Goal: Task Accomplishment & Management: Use online tool/utility

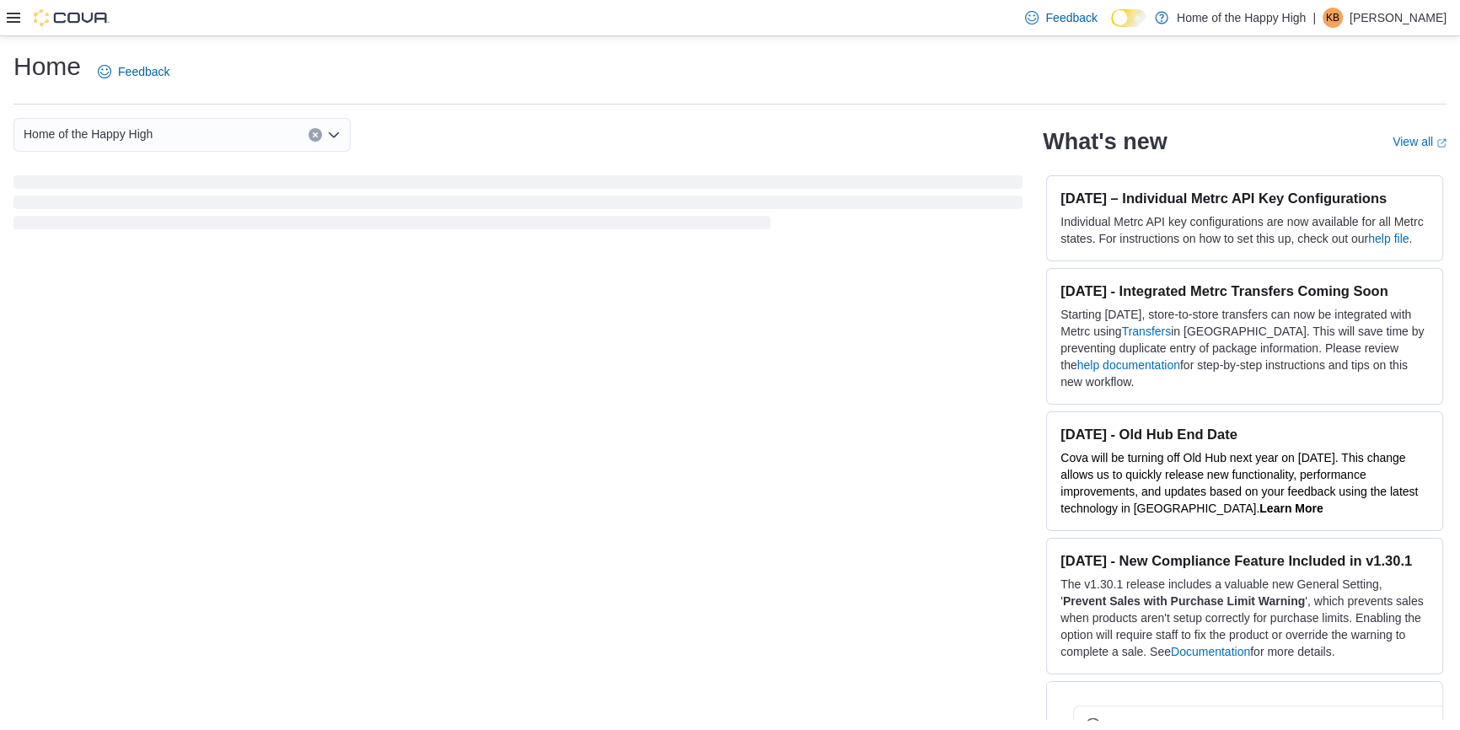
click at [15, 13] on icon at bounding box center [13, 18] width 13 height 10
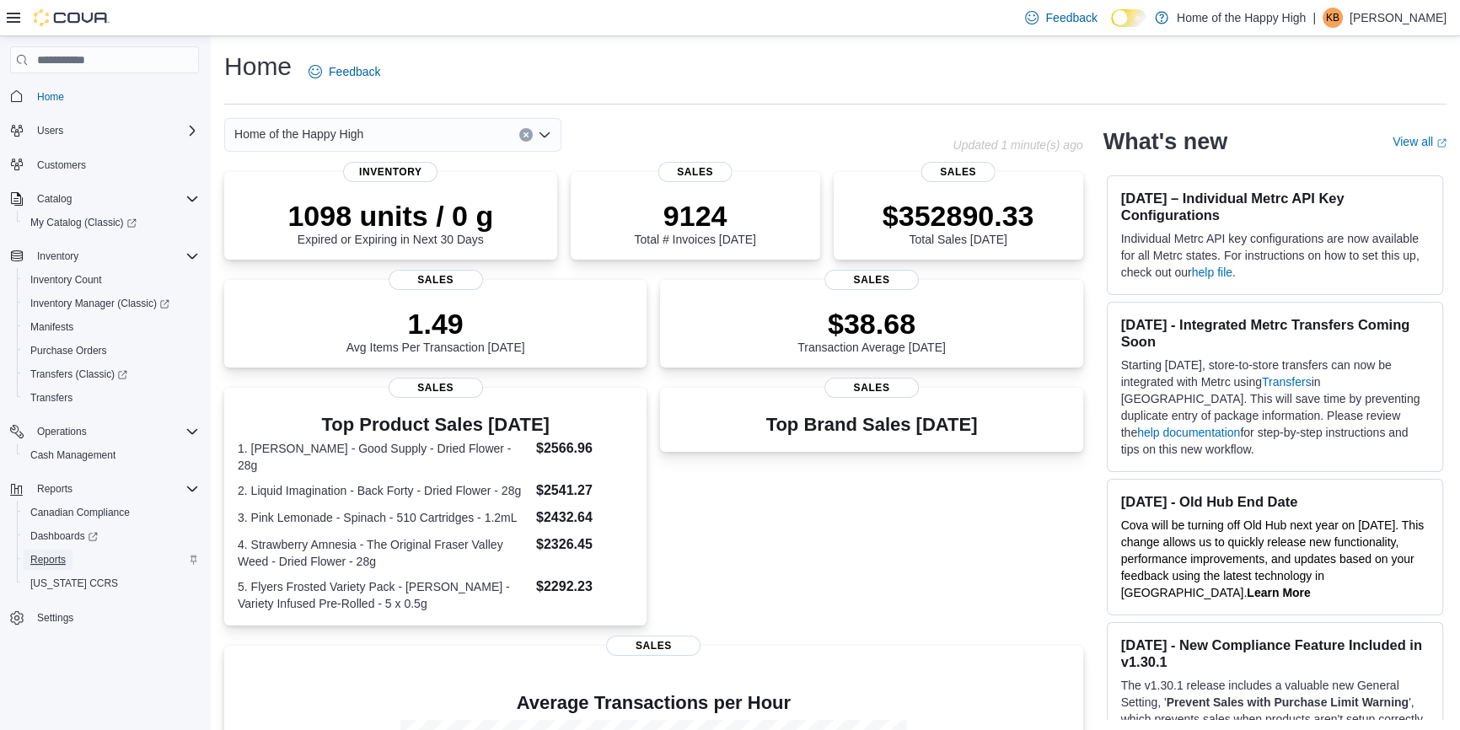
click at [59, 550] on span "Reports" at bounding box center [47, 560] width 35 height 20
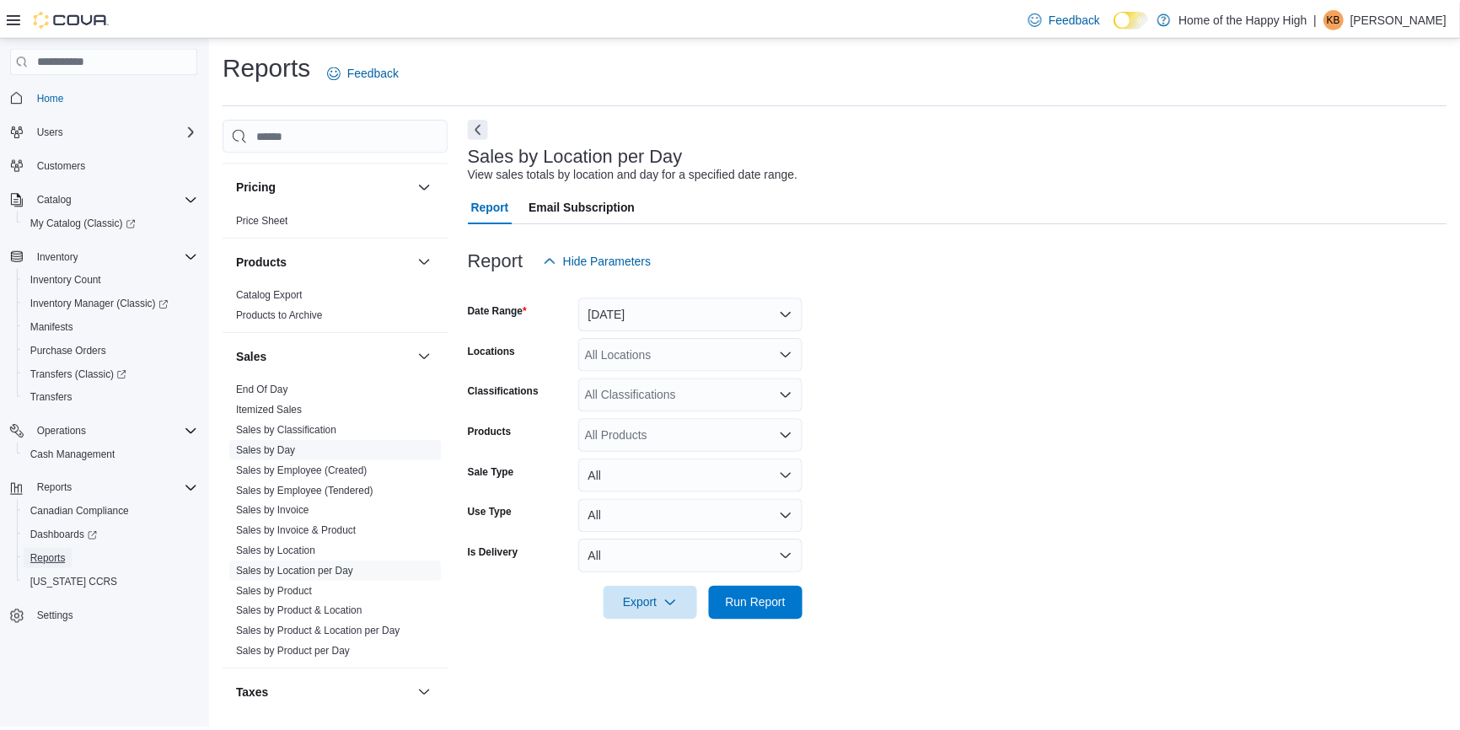
scroll to position [919, 0]
click at [282, 384] on link "End Of Day" at bounding box center [264, 385] width 52 height 12
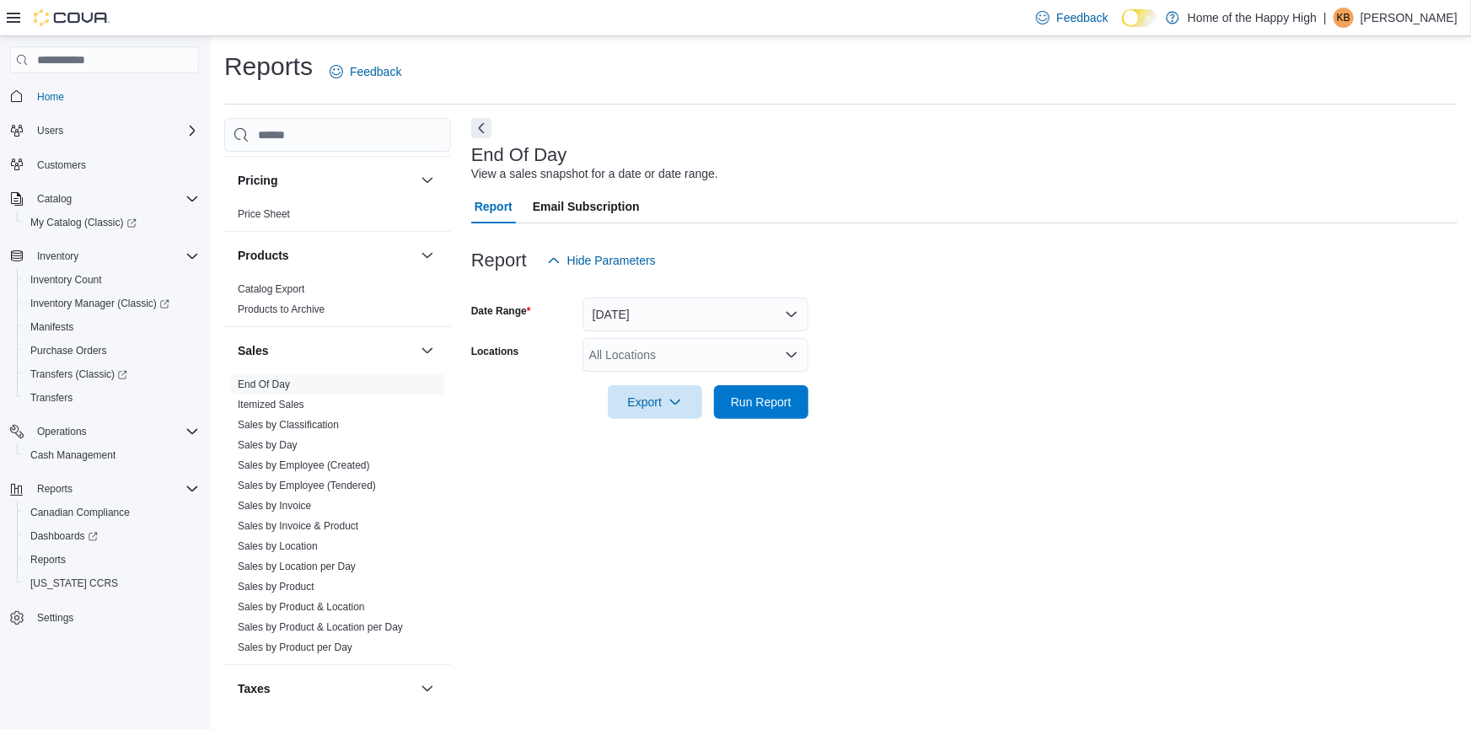
click at [639, 348] on div "All Locations" at bounding box center [696, 355] width 226 height 34
type input "*******"
click at [781, 375] on span "Saskatoon - Stonebridge - Fire & Flower" at bounding box center [758, 383] width 211 height 17
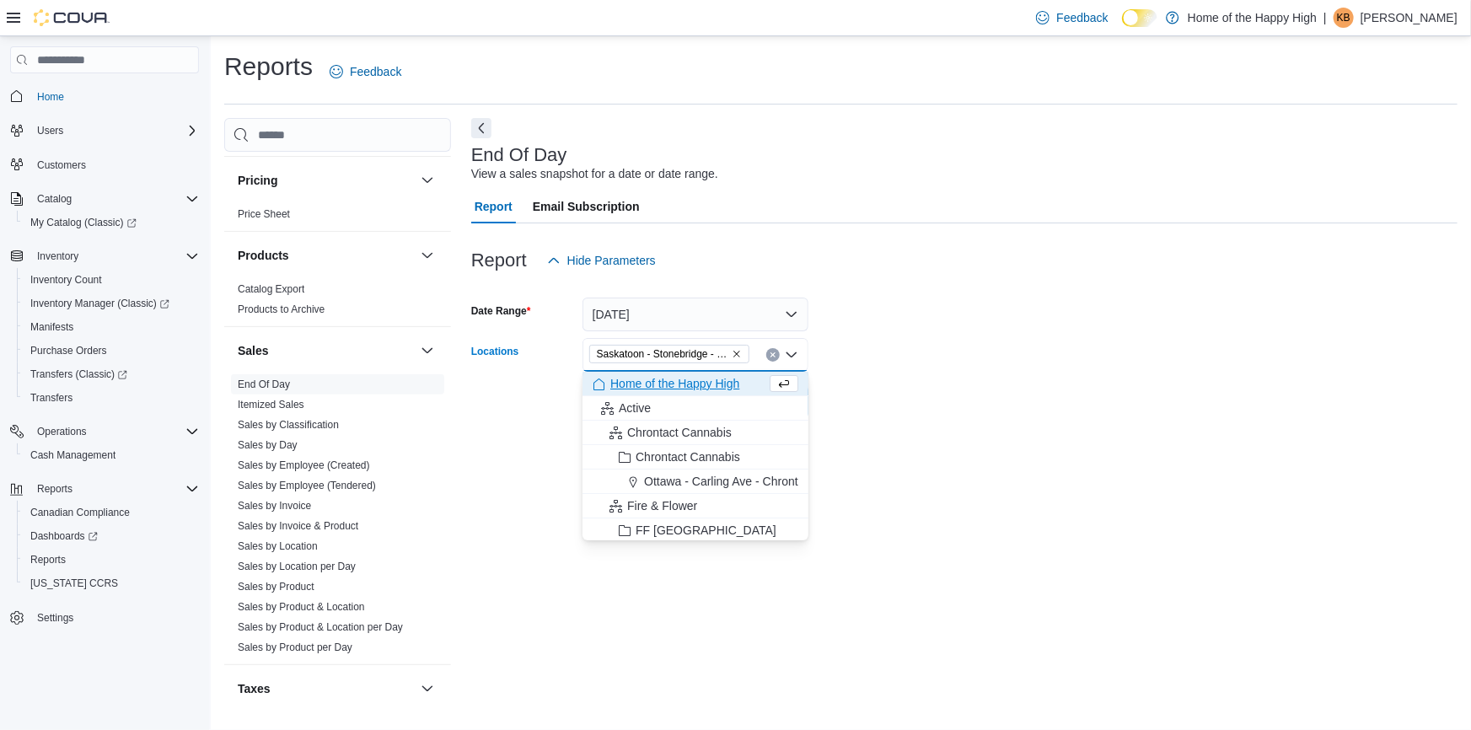
click at [936, 364] on form "Date Range [DATE] Locations [GEOGRAPHIC_DATA] - [GEOGRAPHIC_DATA] - Fire & Flow…" at bounding box center [964, 348] width 986 height 142
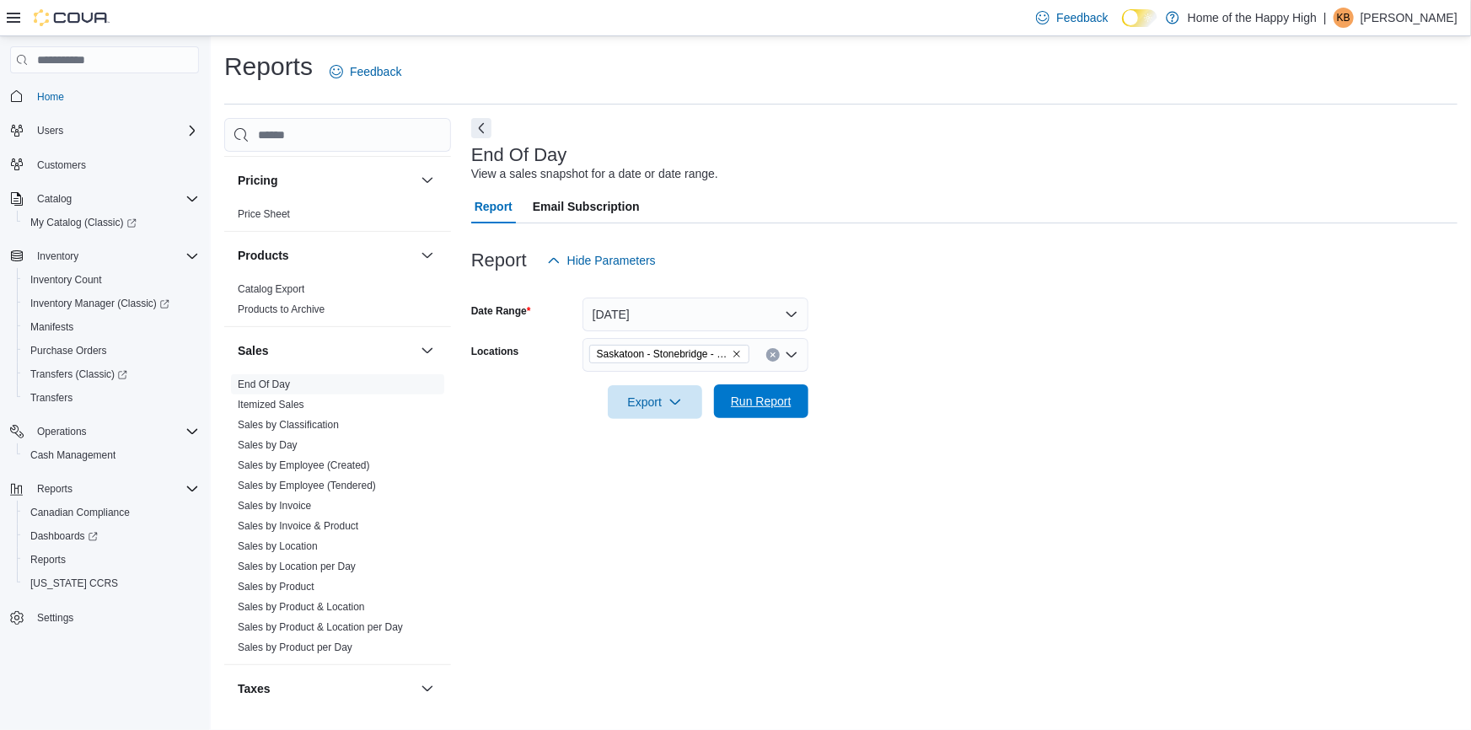
click at [733, 408] on span "Run Report" at bounding box center [761, 401] width 61 height 17
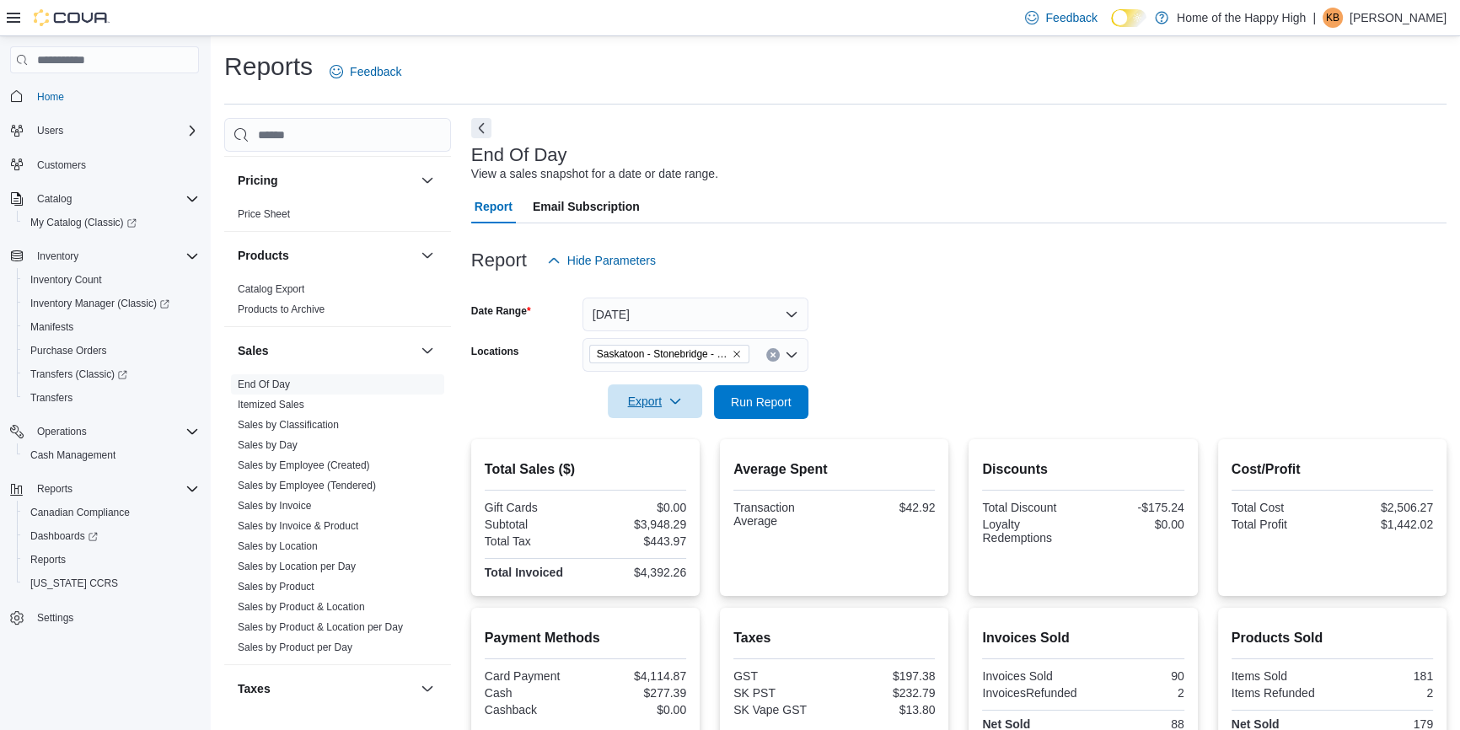
click at [674, 394] on span "Export" at bounding box center [655, 401] width 74 height 34
click at [657, 468] on span "Export to Pdf" at bounding box center [658, 469] width 76 height 13
click at [320, 561] on link "Sales by Location per Day" at bounding box center [297, 567] width 118 height 12
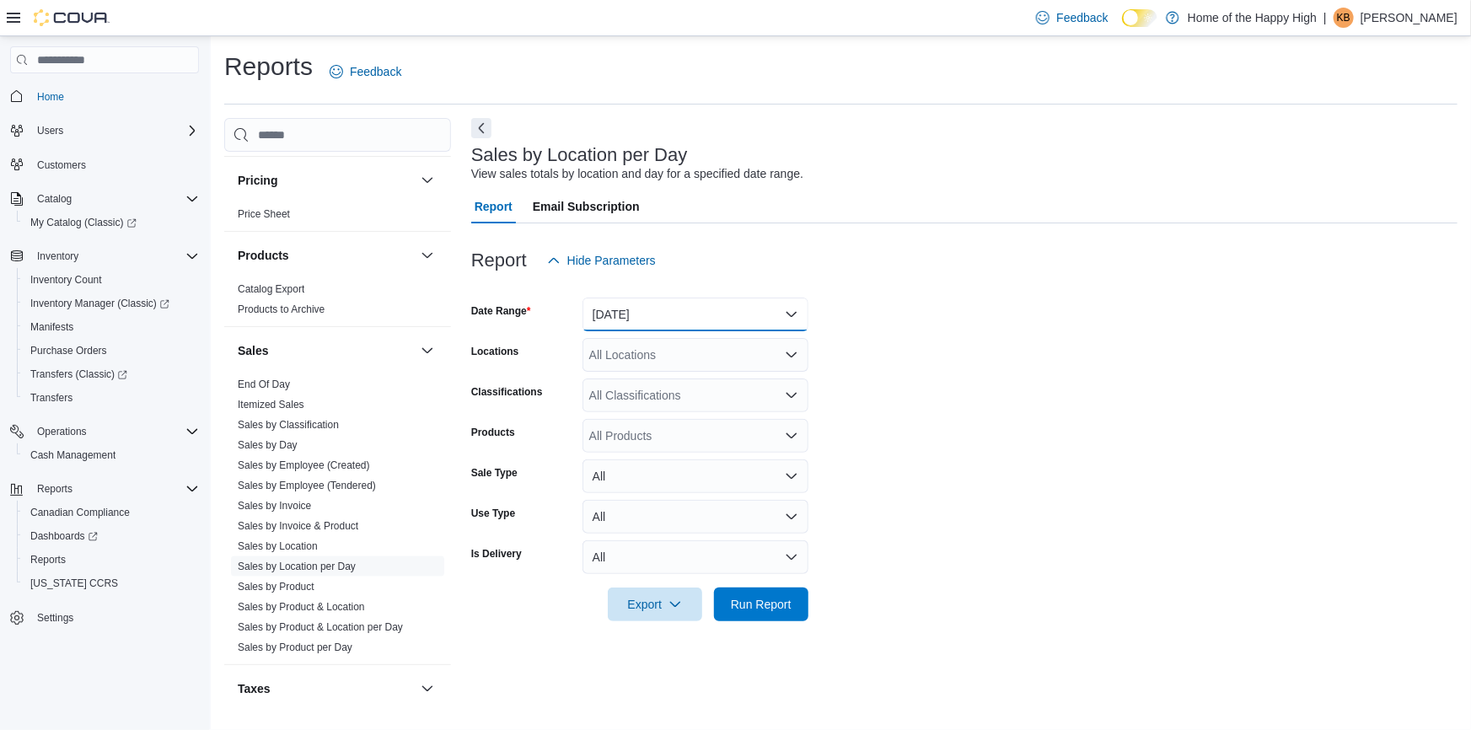
click at [647, 305] on button "[DATE]" at bounding box center [696, 315] width 226 height 34
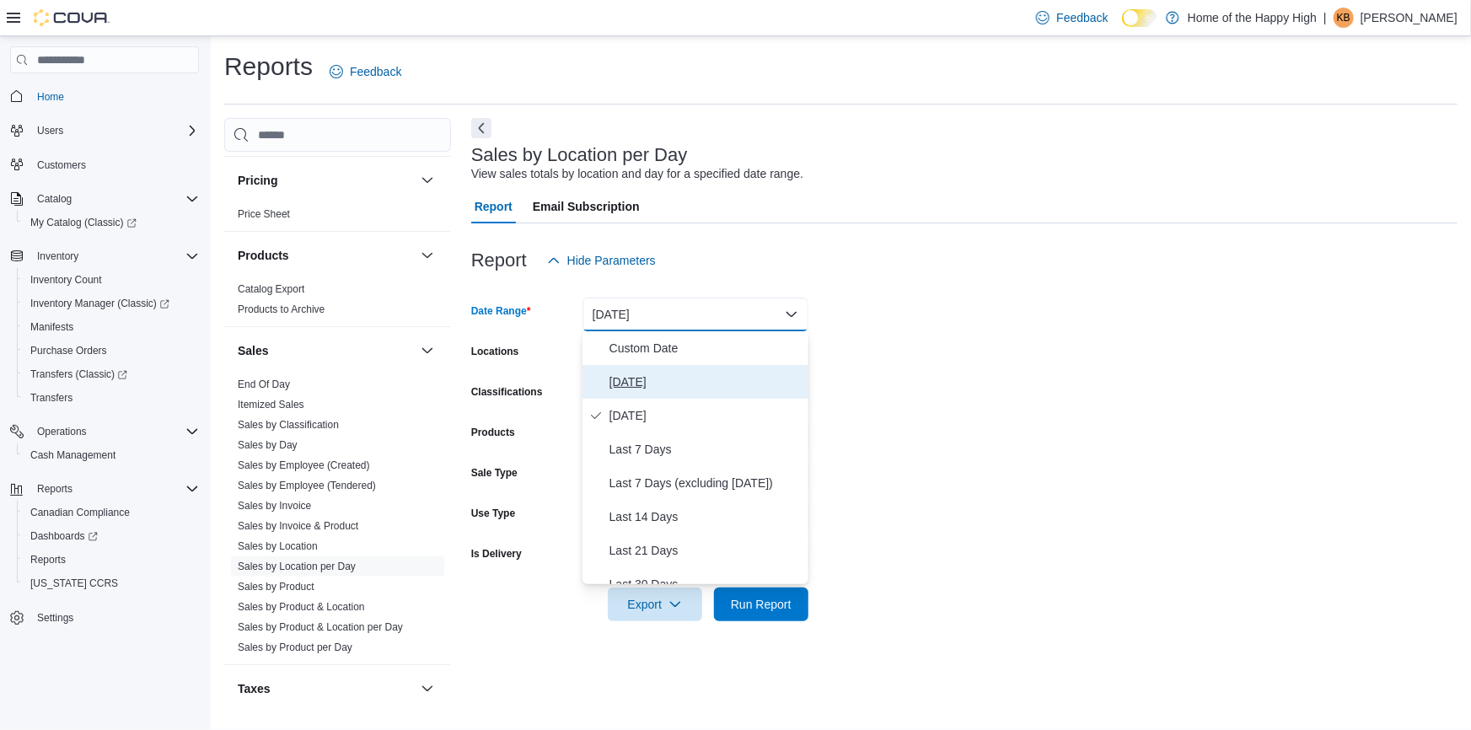
click at [635, 383] on span "[DATE]" at bounding box center [706, 382] width 192 height 20
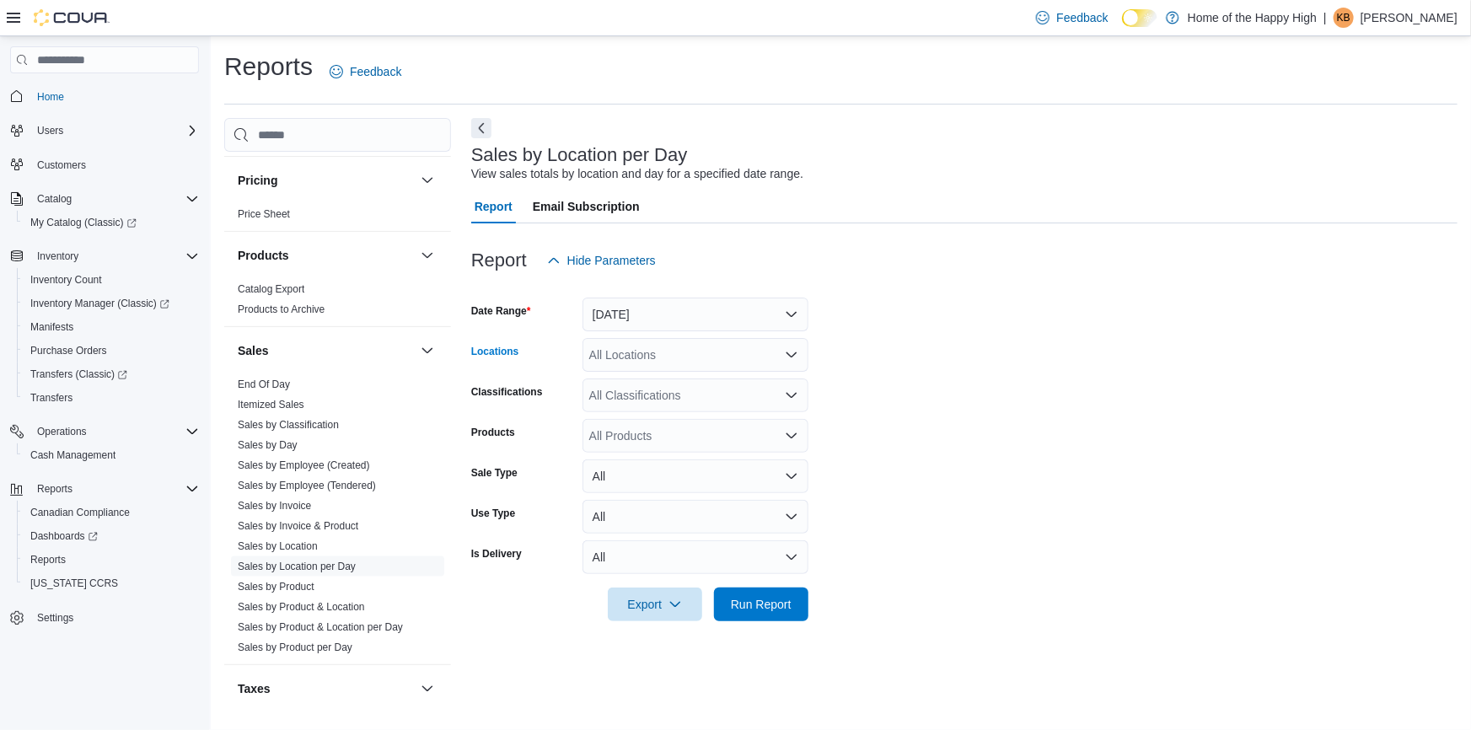
click at [647, 353] on div "All Locations" at bounding box center [696, 355] width 226 height 34
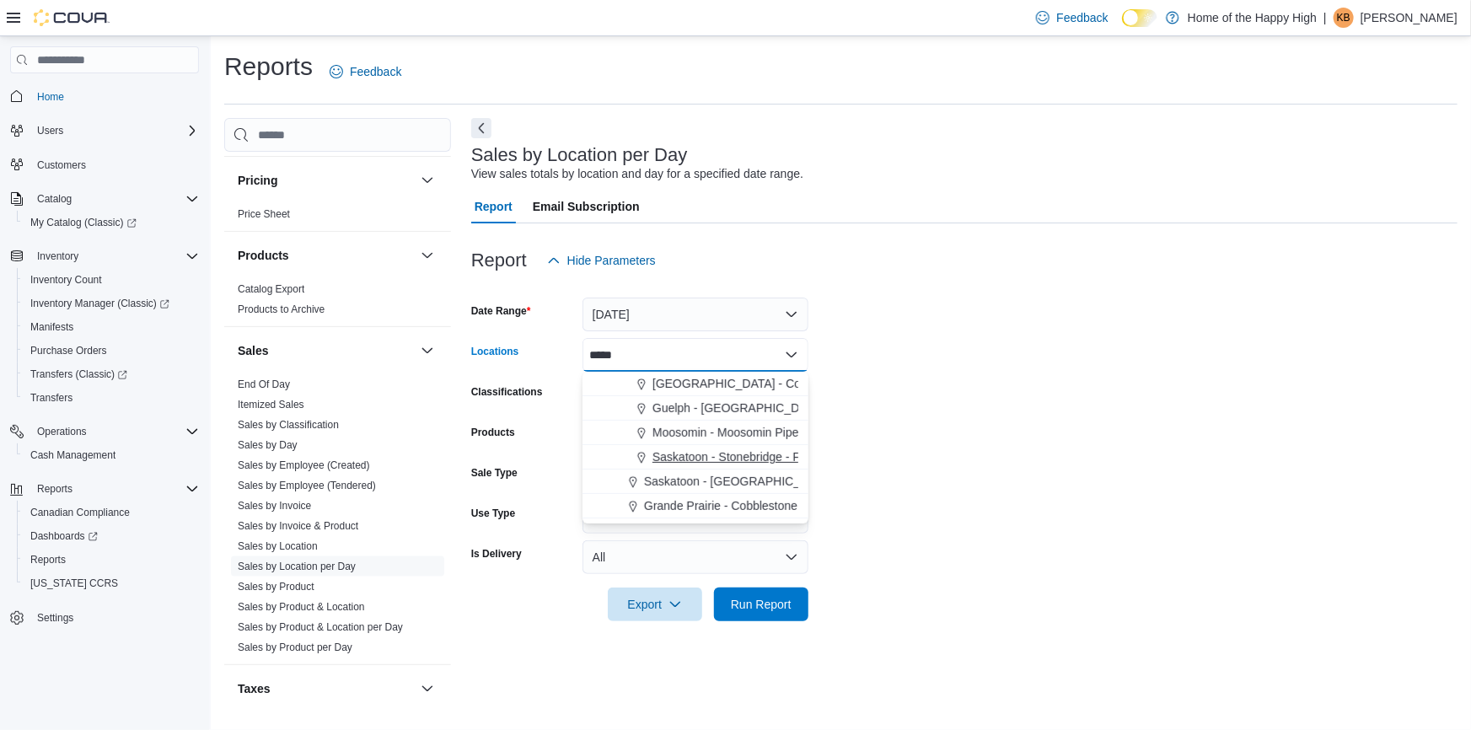
type input "*****"
click at [732, 454] on span "Saskatoon - Stonebridge - Fire & Flower" at bounding box center [758, 457] width 211 height 17
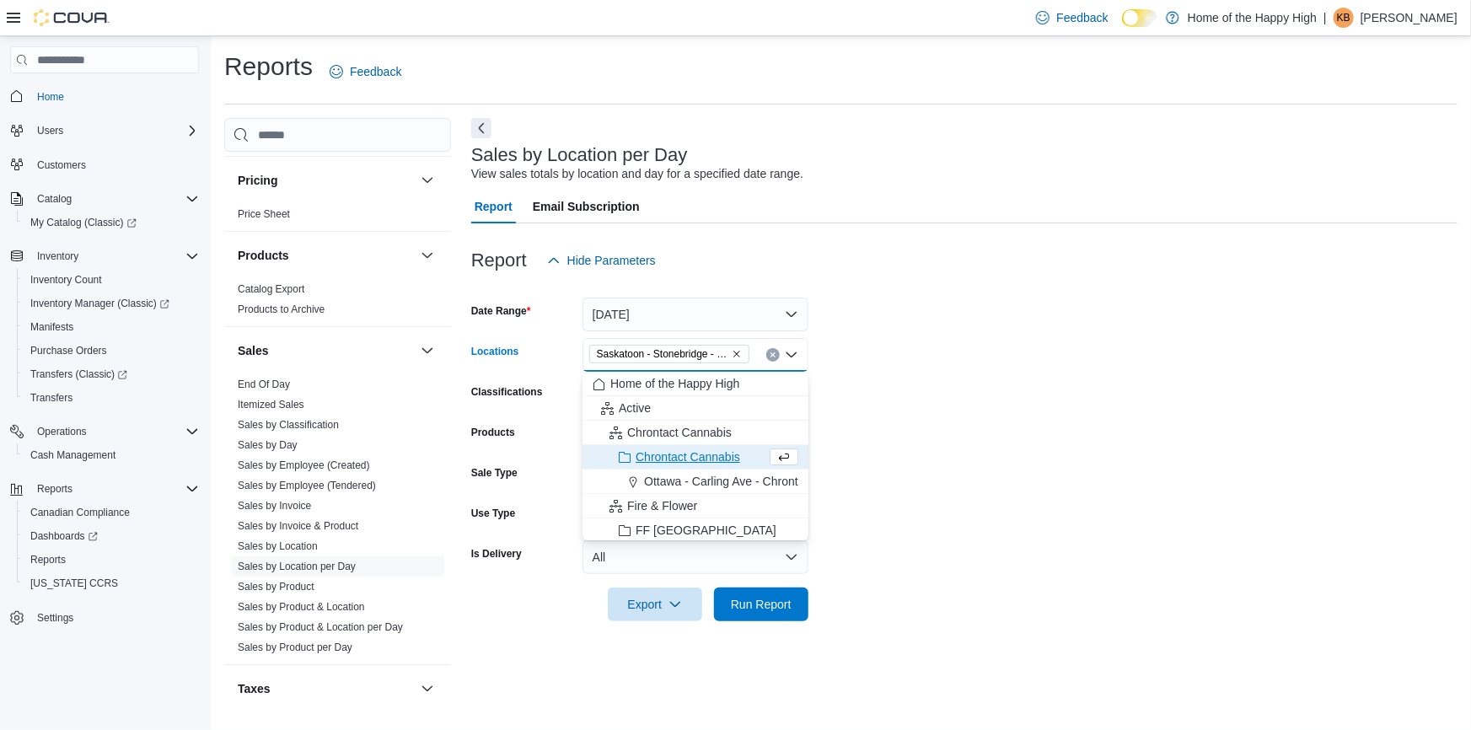
click at [1124, 423] on form "Date Range [DATE] Locations [GEOGRAPHIC_DATA] - [GEOGRAPHIC_DATA] - Fire & Flow…" at bounding box center [964, 449] width 986 height 344
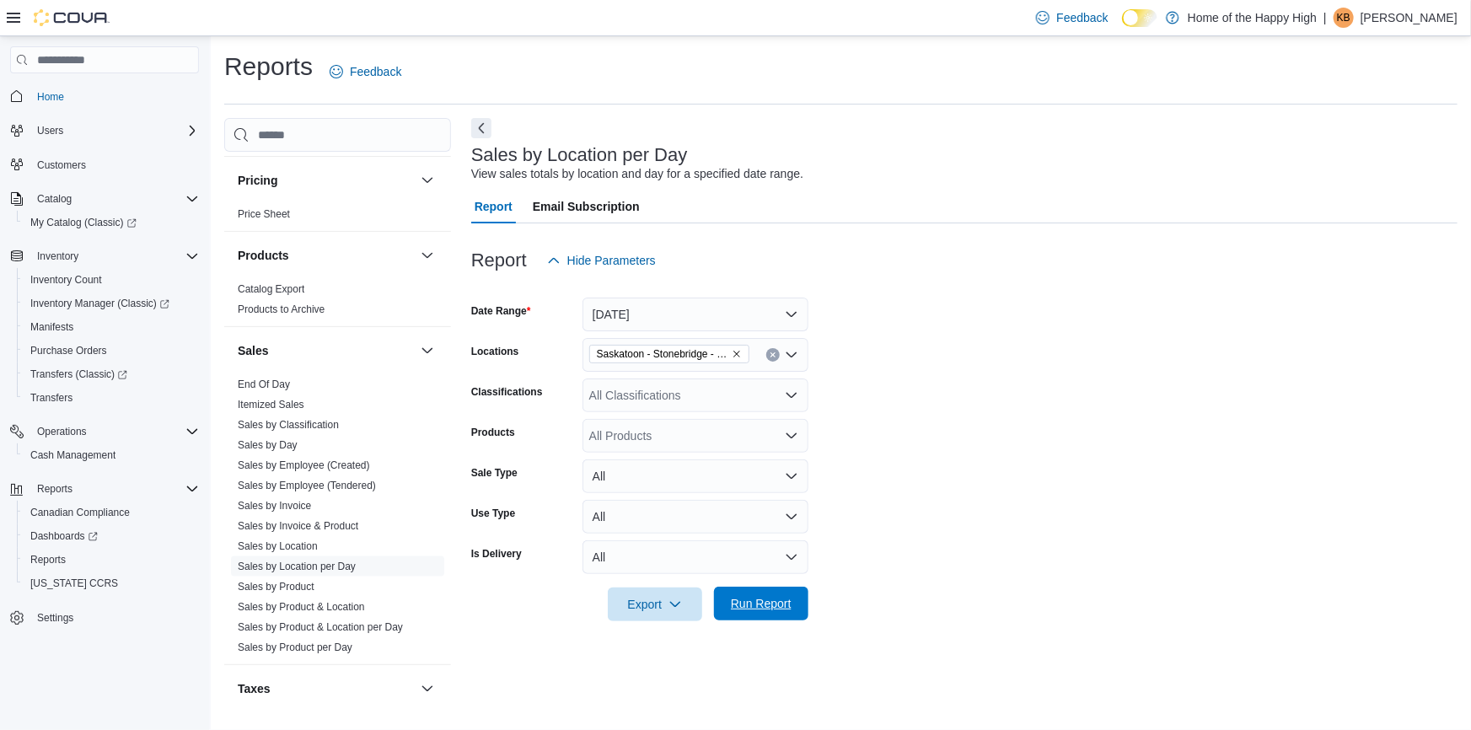
click at [771, 607] on span "Run Report" at bounding box center [761, 603] width 61 height 17
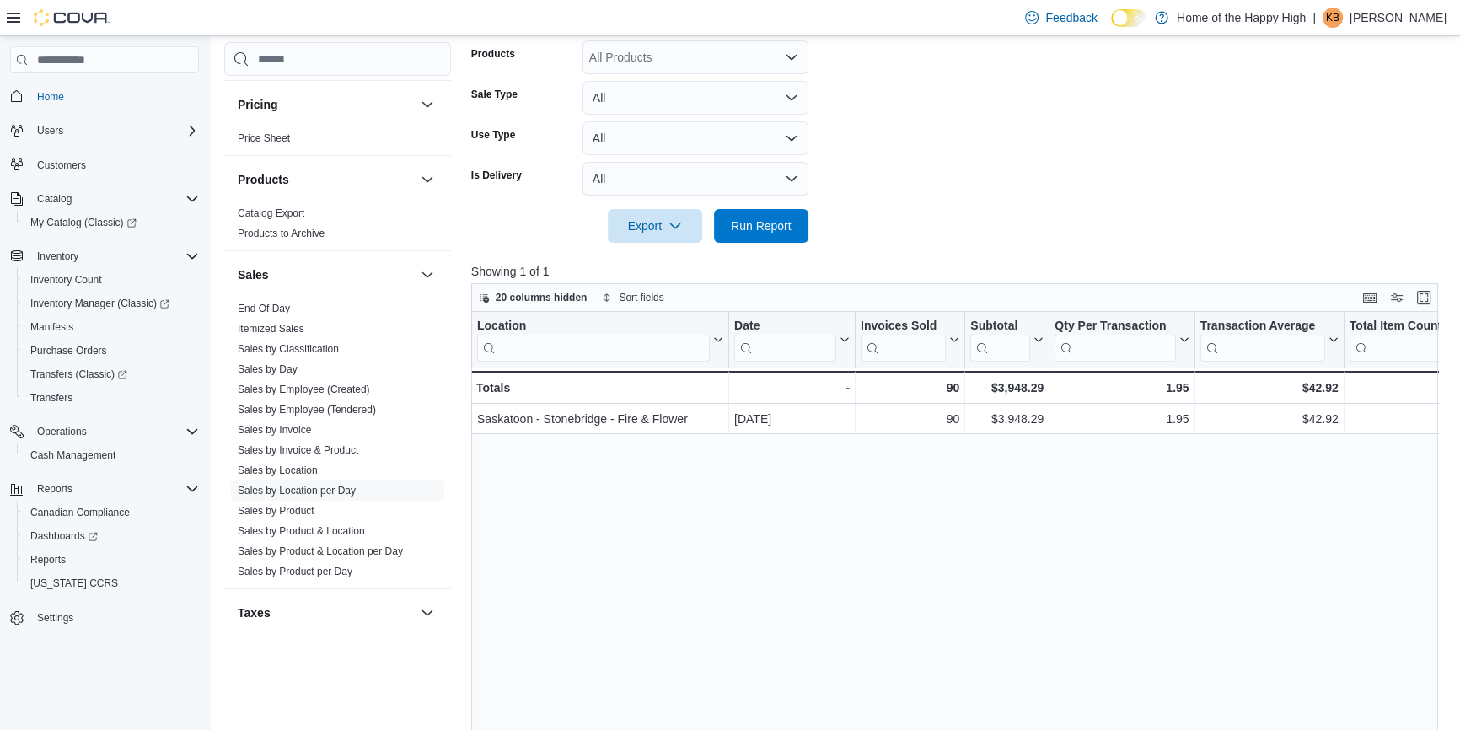
scroll to position [76, 0]
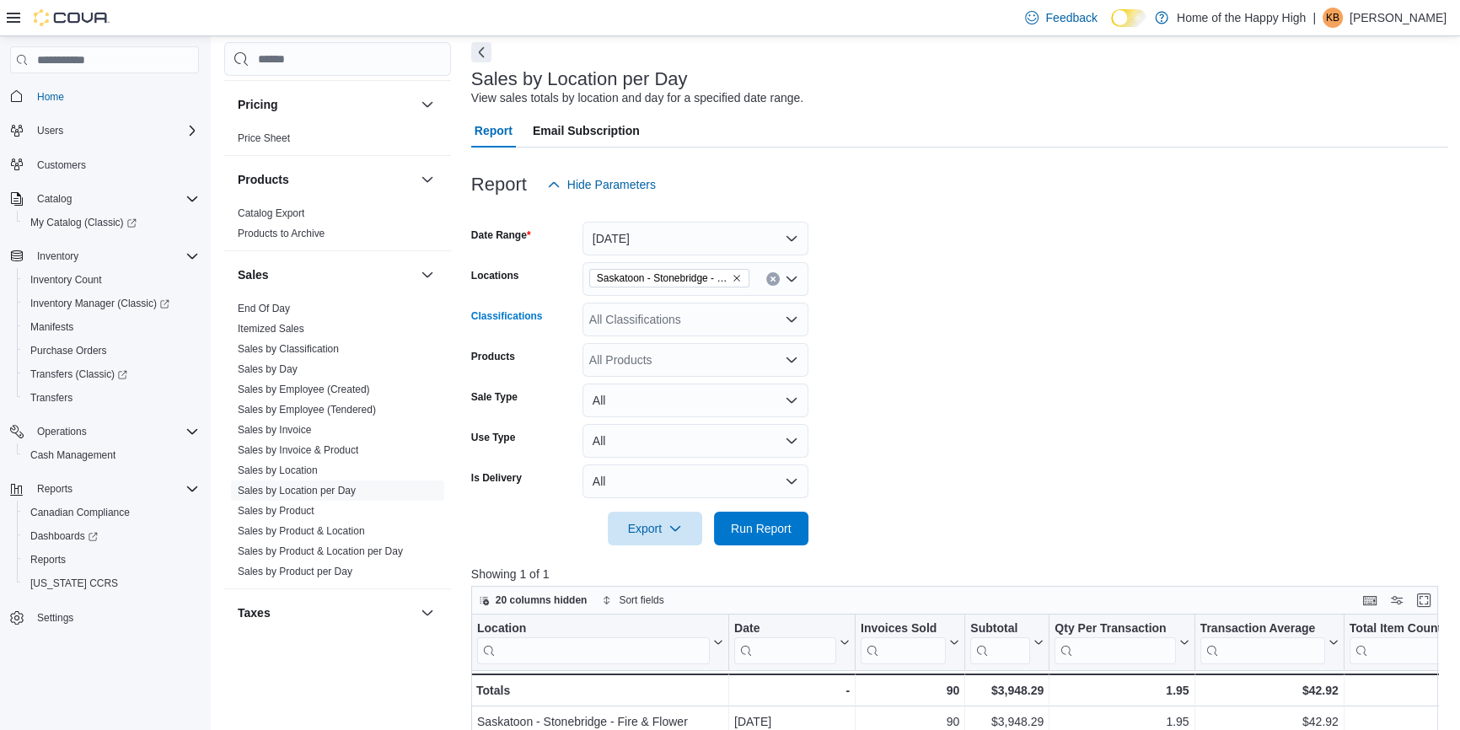
click at [705, 315] on div "All Classifications" at bounding box center [696, 320] width 226 height 34
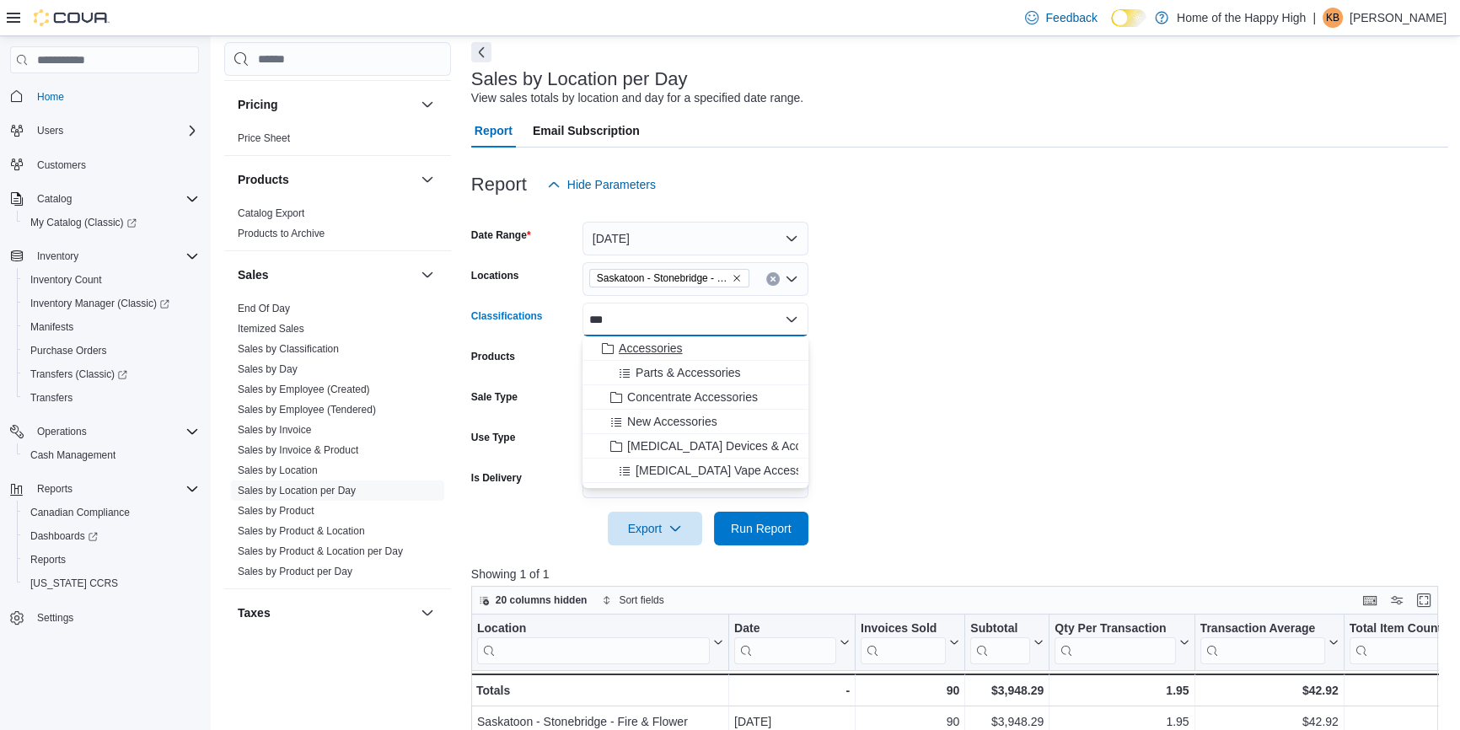
type input "***"
click at [724, 347] on div "Accessories" at bounding box center [696, 348] width 206 height 17
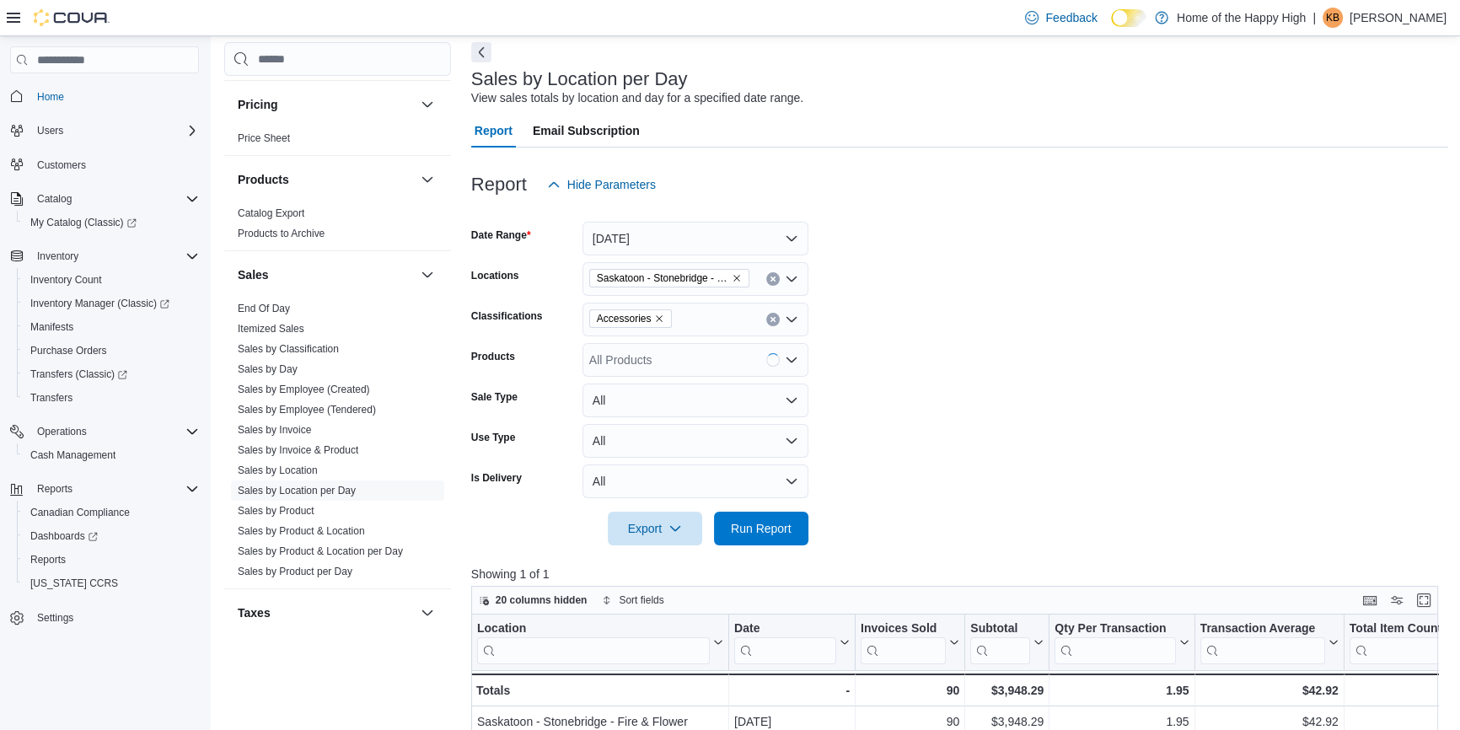
click at [907, 370] on form "Date Range [DATE] Locations [GEOGRAPHIC_DATA] - [GEOGRAPHIC_DATA] - Fire & Flow…" at bounding box center [959, 374] width 977 height 344
click at [787, 524] on span "Run Report" at bounding box center [761, 528] width 61 height 17
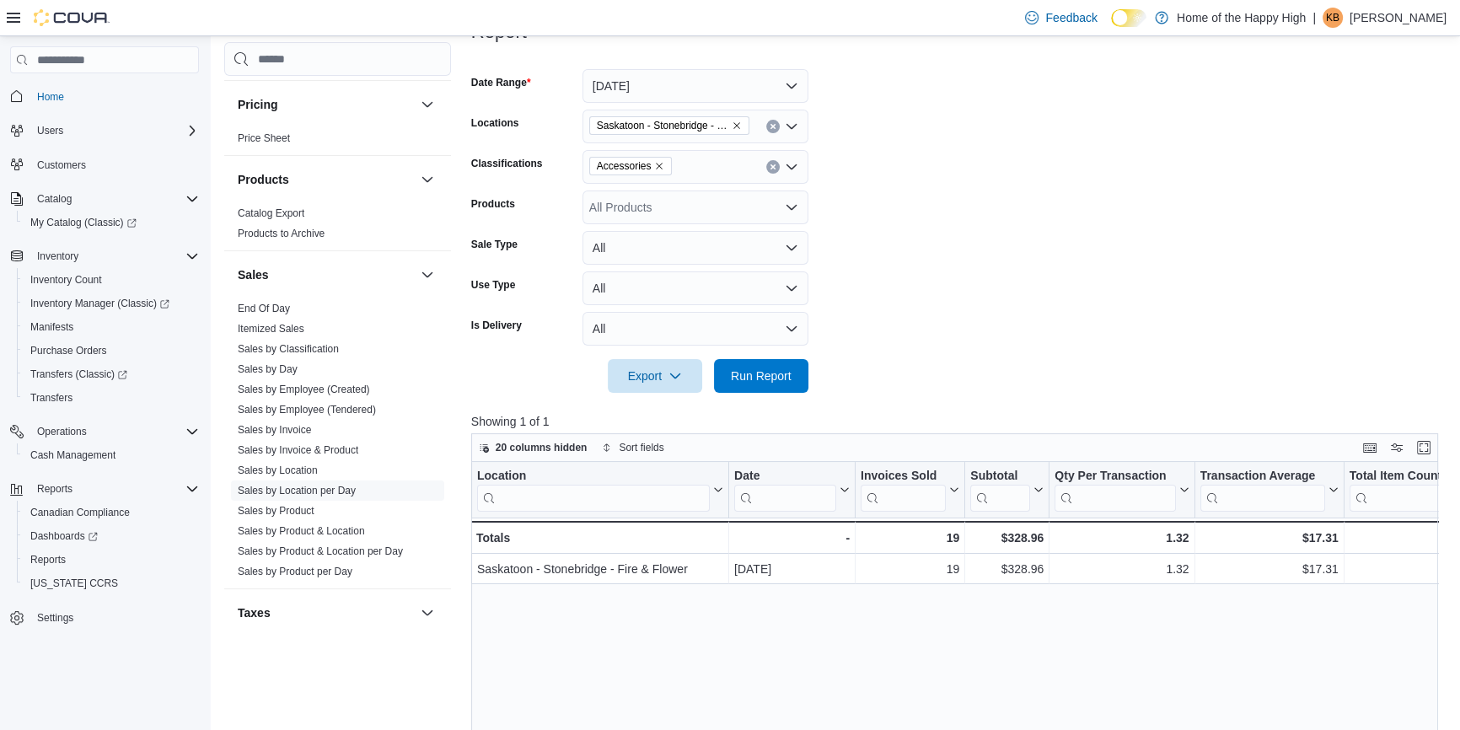
scroll to position [229, 0]
